Goal: Find specific page/section: Find specific page/section

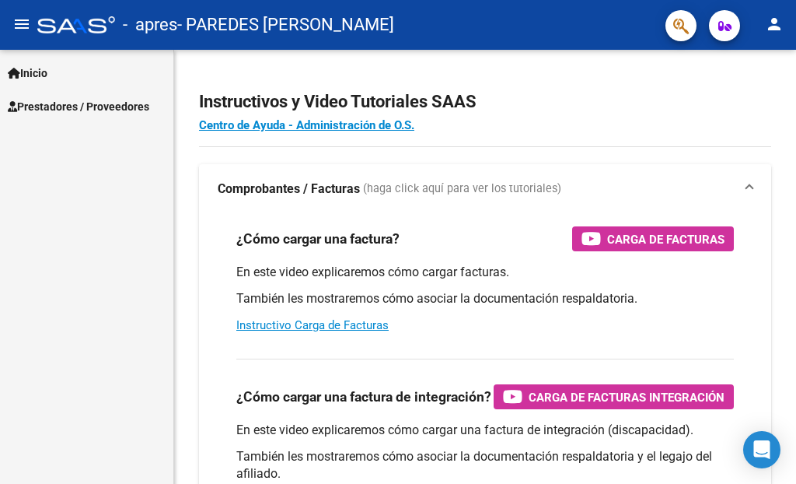
click at [81, 102] on span "Prestadores / Proveedores" at bounding box center [79, 106] width 142 height 17
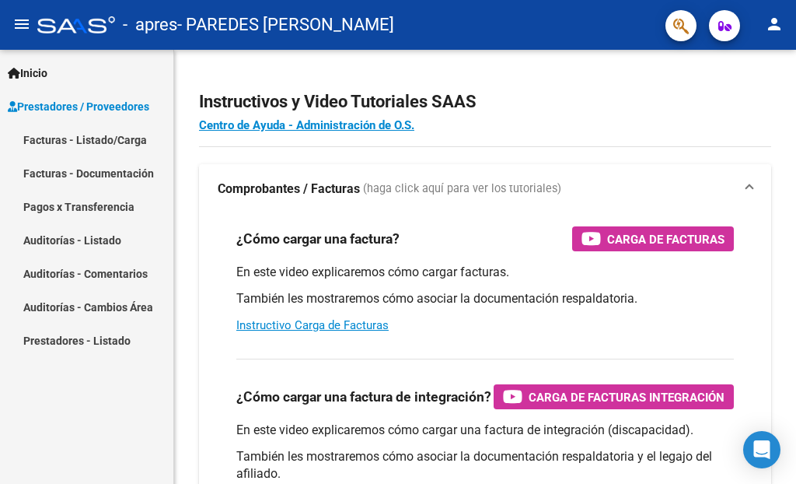
click at [89, 140] on link "Facturas - Listado/Carga" at bounding box center [86, 139] width 173 height 33
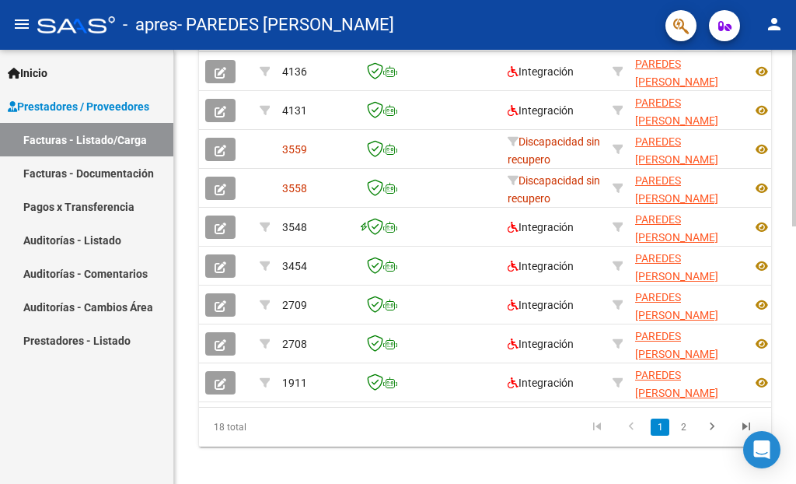
scroll to position [607, 0]
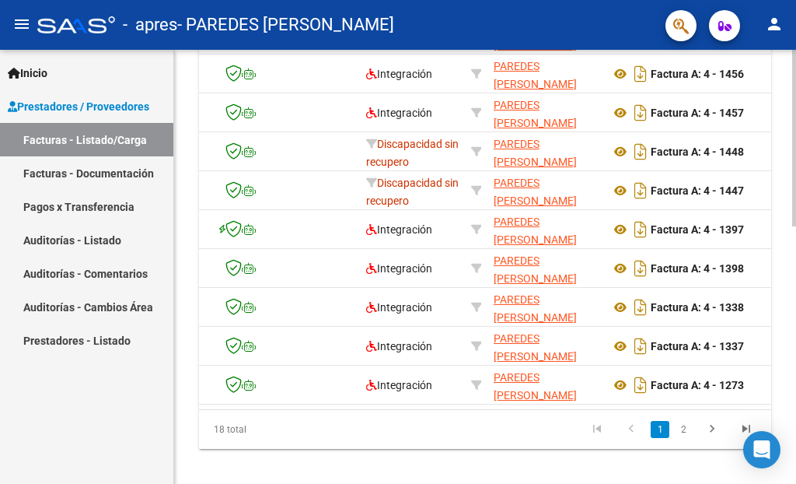
scroll to position [0, 0]
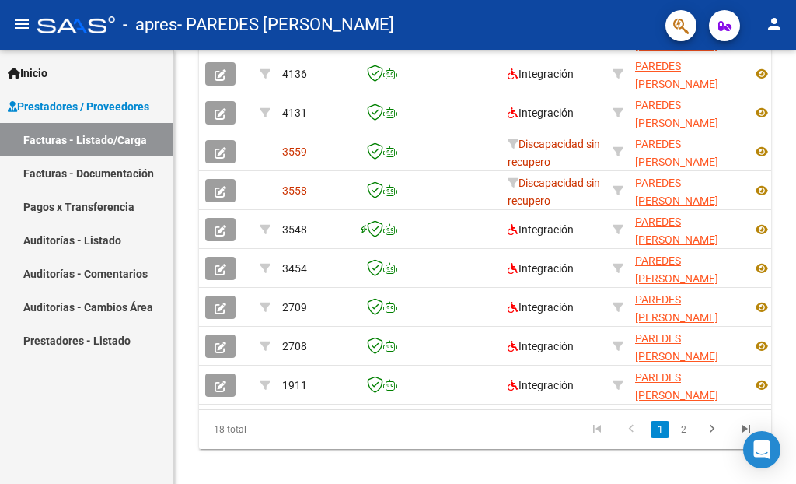
click at [87, 196] on link "Pagos x Transferencia" at bounding box center [86, 206] width 173 height 33
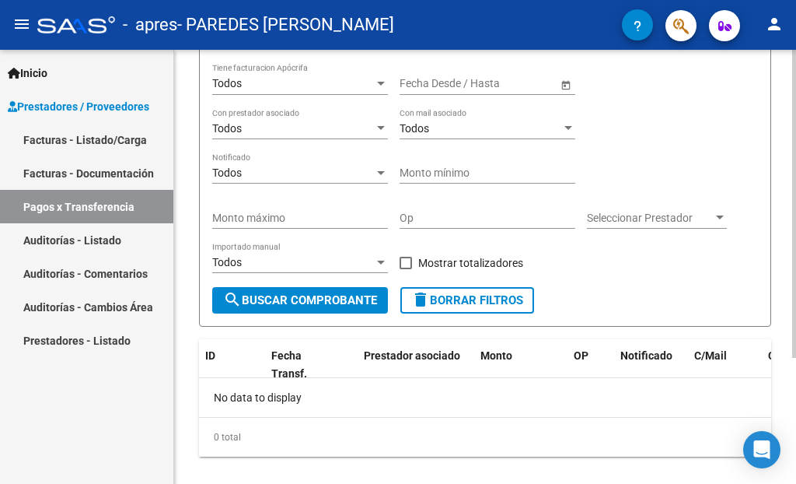
scroll to position [178, 0]
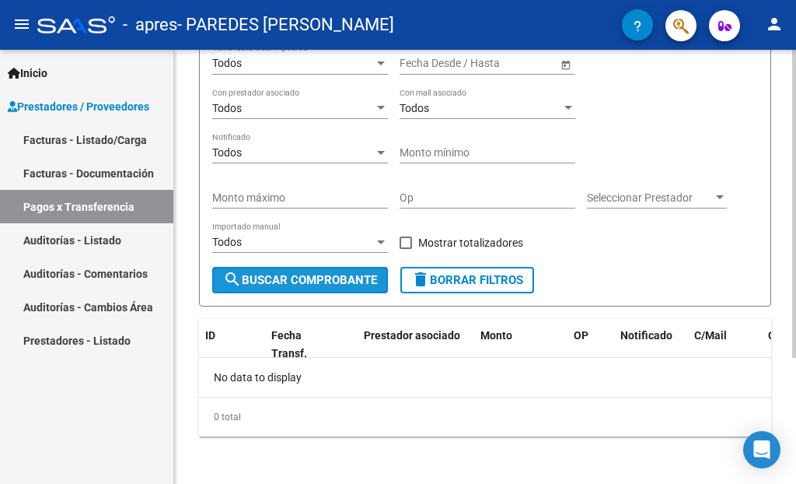
click at [338, 278] on span "search Buscar Comprobante" at bounding box center [300, 280] width 154 height 14
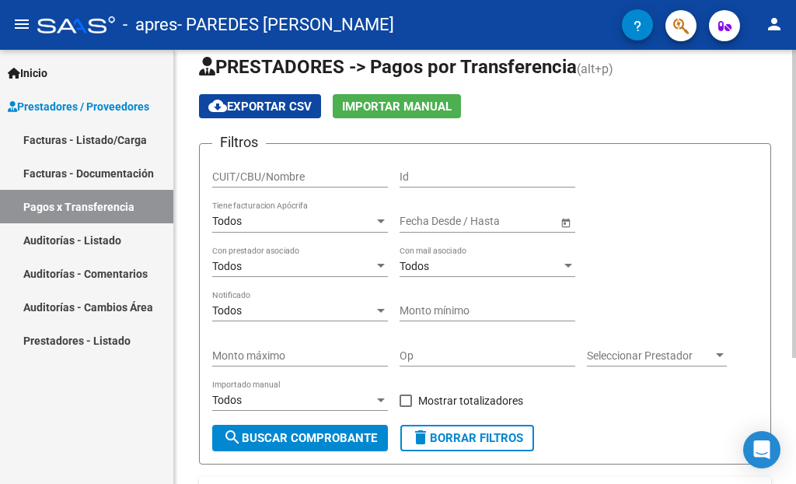
scroll to position [0, 0]
